Goal: Task Accomplishment & Management: Manage account settings

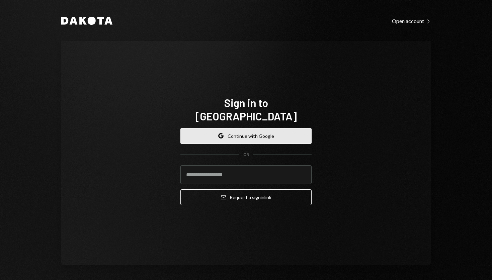
click at [259, 128] on button "Google Continue with Google" at bounding box center [245, 136] width 131 height 16
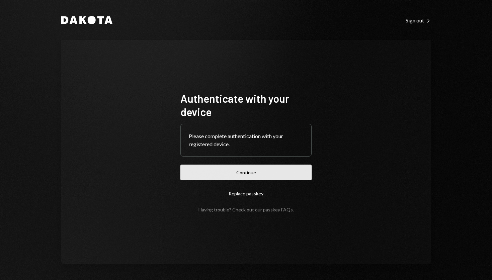
click at [237, 180] on button "Continue" at bounding box center [245, 173] width 131 height 16
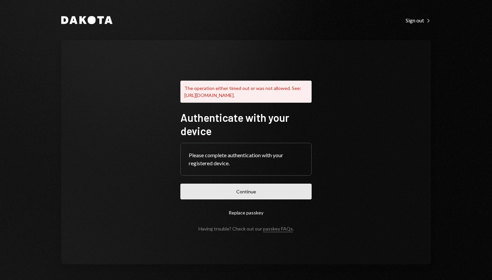
click at [265, 199] on button "Continue" at bounding box center [245, 192] width 131 height 16
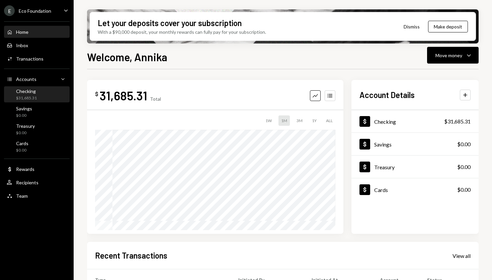
click at [31, 89] on div "Checking" at bounding box center [26, 91] width 21 height 6
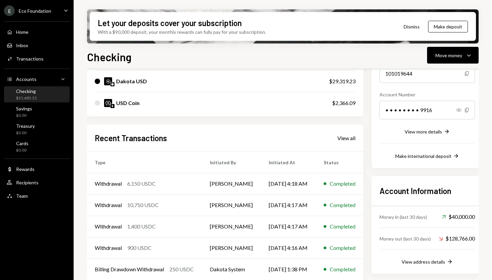
scroll to position [90, 0]
